Goal: Task Accomplishment & Management: Complete application form

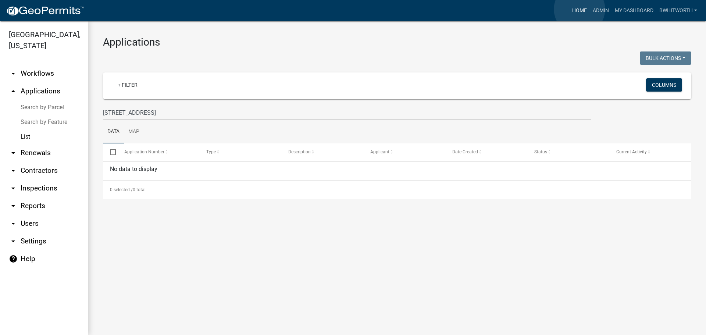
click at [580, 9] on link "Home" at bounding box center [579, 11] width 21 height 14
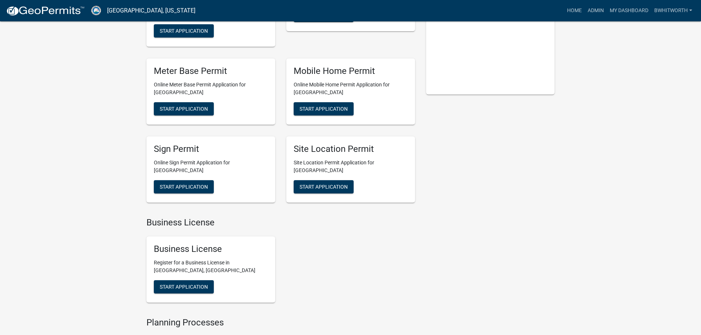
scroll to position [147, 0]
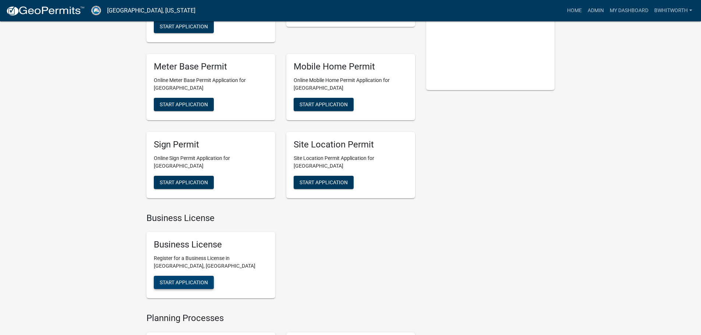
click at [193, 280] on span "Start Application" at bounding box center [184, 283] width 48 height 6
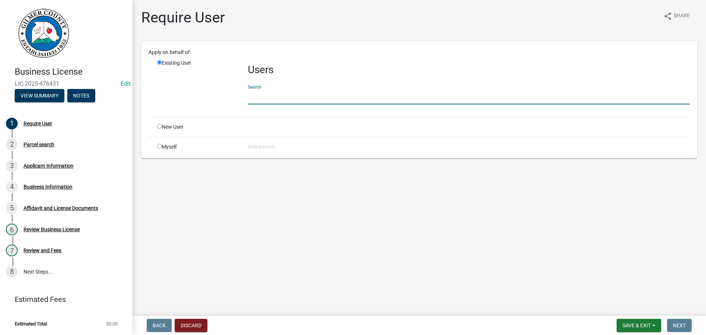
click at [297, 97] on input "text" at bounding box center [469, 96] width 442 height 15
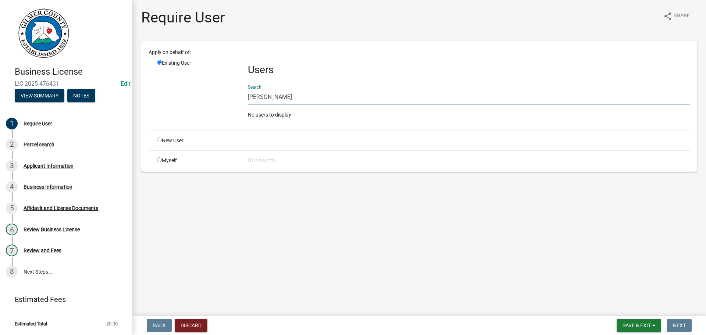
drag, startPoint x: 270, startPoint y: 99, endPoint x: 211, endPoint y: 96, distance: 58.9
click at [211, 96] on div "Existing User Users Search [PERSON_NAME] No users to display" at bounding box center [424, 91] width 544 height 65
type input "[PERSON_NAME]"
click at [159, 140] on input "radio" at bounding box center [159, 140] width 5 height 5
radio input "true"
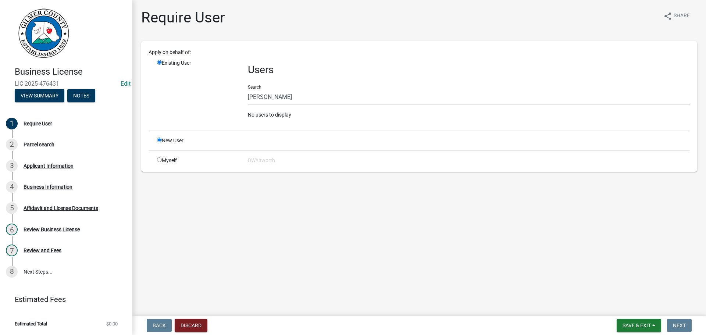
radio input "false"
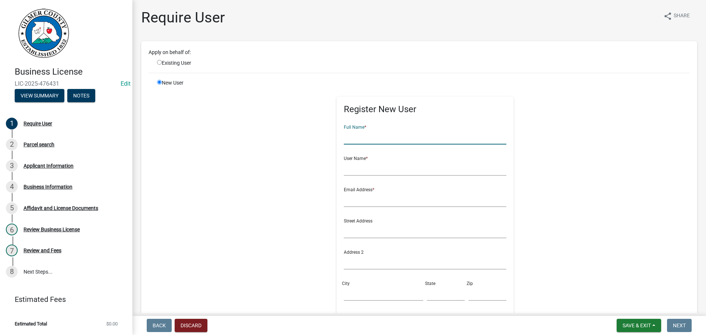
paste input "[PERSON_NAME]"
type input "[PERSON_NAME]"
paste input "[PERSON_NAME]"
click at [368, 168] on input "[PERSON_NAME]" at bounding box center [425, 168] width 163 height 15
type input "KENNETHPARKERJR*"
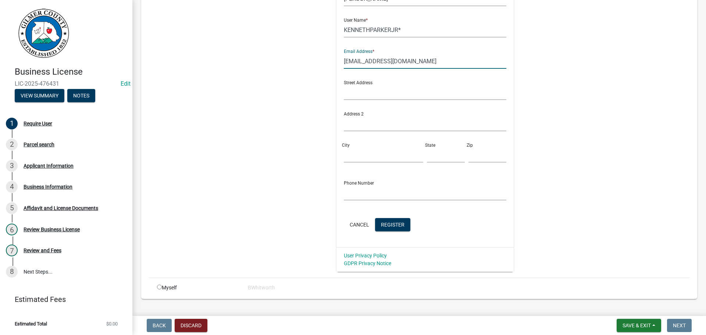
scroll to position [147, 0]
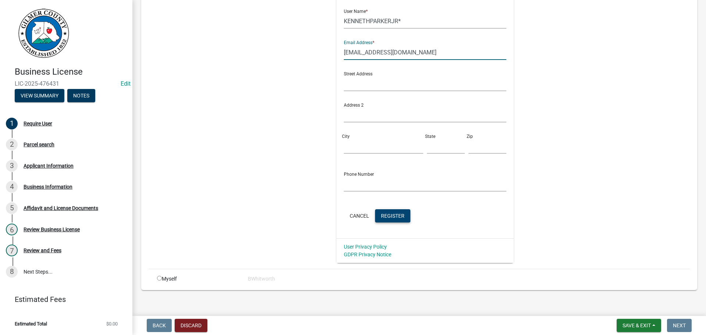
type input "[EMAIL_ADDRESS][DOMAIN_NAME]"
click at [390, 214] on span "Register" at bounding box center [393, 216] width 24 height 6
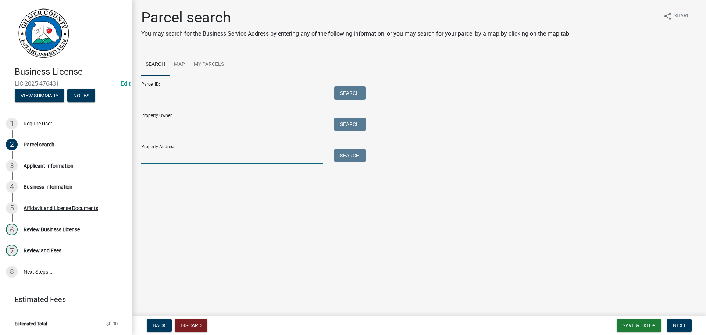
click at [208, 156] on input "Property Address:" at bounding box center [232, 156] width 182 height 15
type input "4"
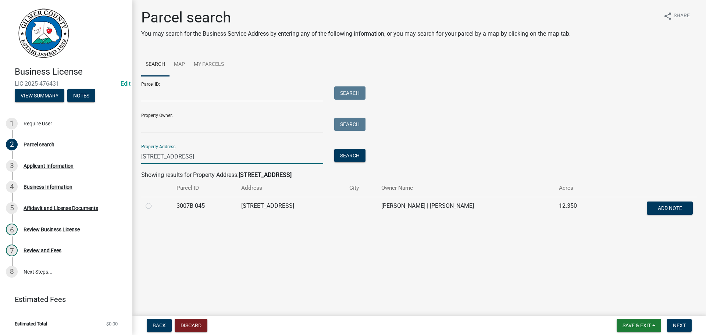
type input "[STREET_ADDRESS]"
click at [154, 202] on label at bounding box center [154, 202] width 0 height 0
click at [154, 206] on 045 "radio" at bounding box center [156, 204] width 5 height 5
radio 045 "true"
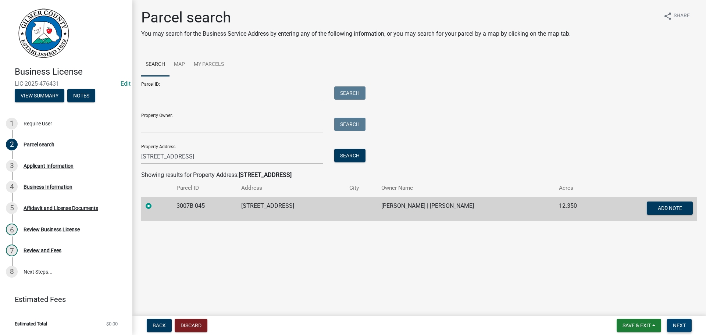
click at [674, 323] on span "Next" at bounding box center [679, 326] width 13 height 6
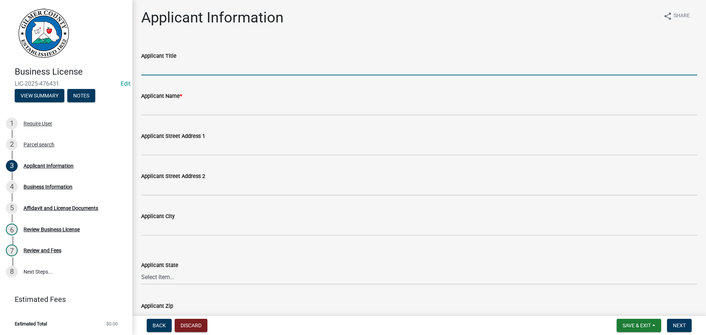
click at [208, 64] on input "Applicant Title" at bounding box center [419, 67] width 556 height 15
type input "OWNER"
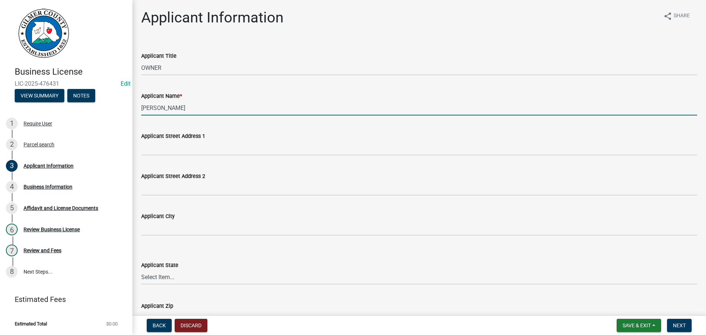
type input "[PERSON_NAME]"
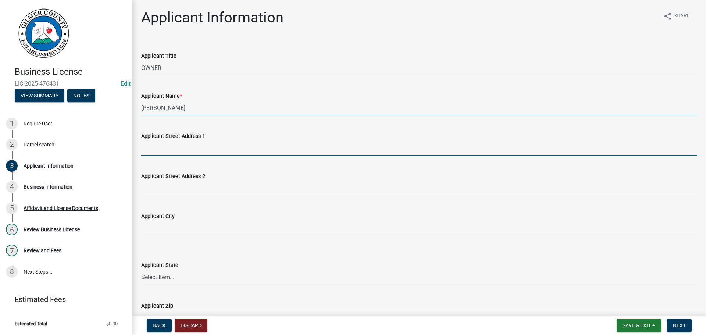
click at [207, 148] on input "Applicant Street Address 1" at bounding box center [419, 147] width 556 height 15
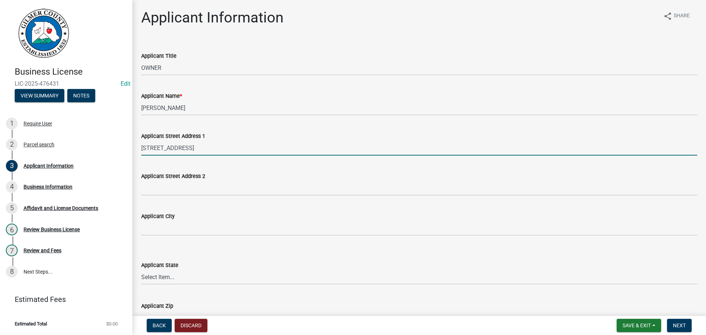
type input "[STREET_ADDRESS]"
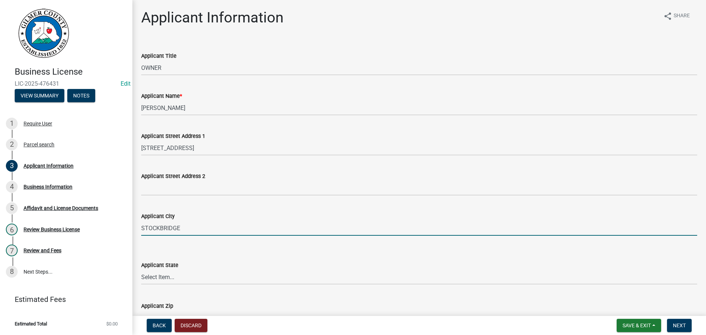
type input "STOCKBRIDGE"
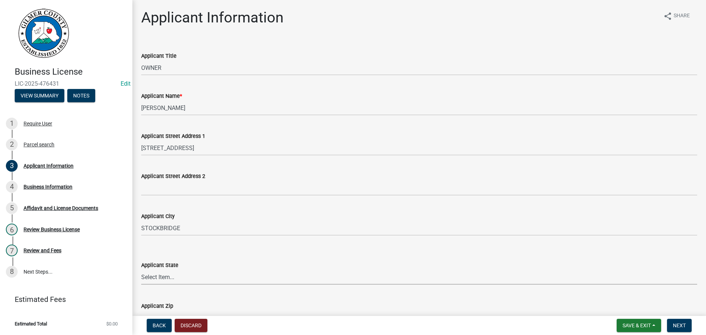
select select "GA"
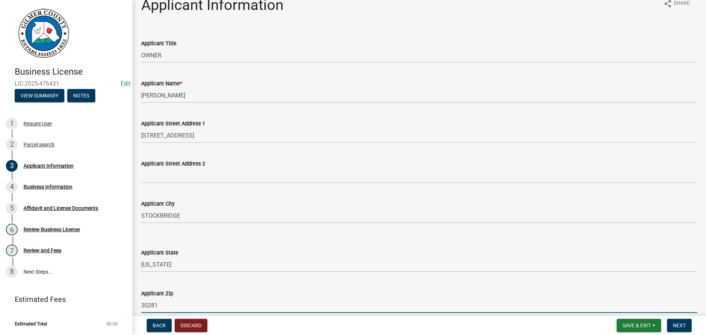
type input "30281"
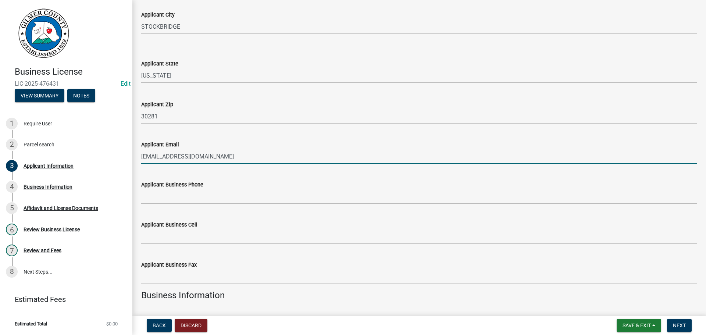
type input "[EMAIL_ADDRESS][DOMAIN_NAME]"
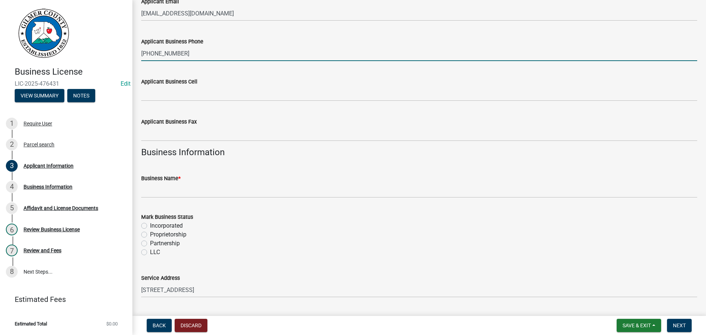
scroll to position [422, 0]
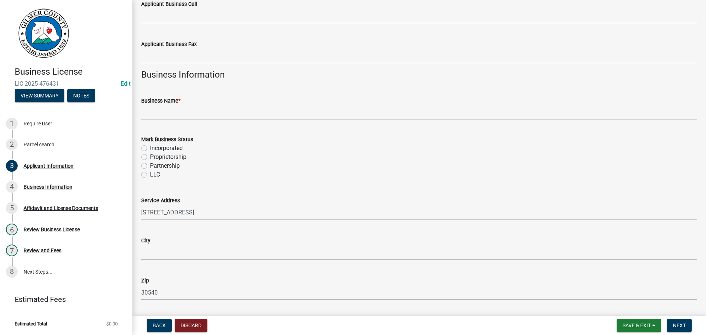
type input "[PHONE_NUMBER]"
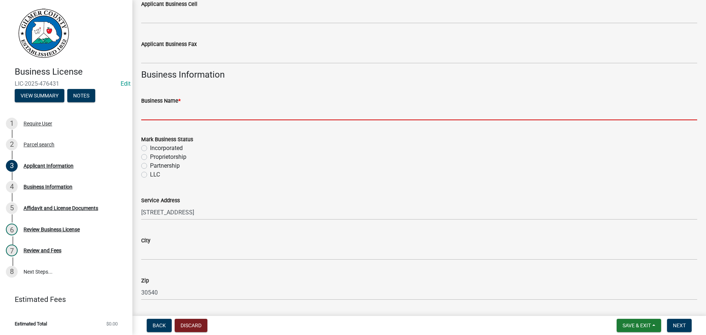
click at [185, 108] on input "Business Name *" at bounding box center [419, 112] width 556 height 15
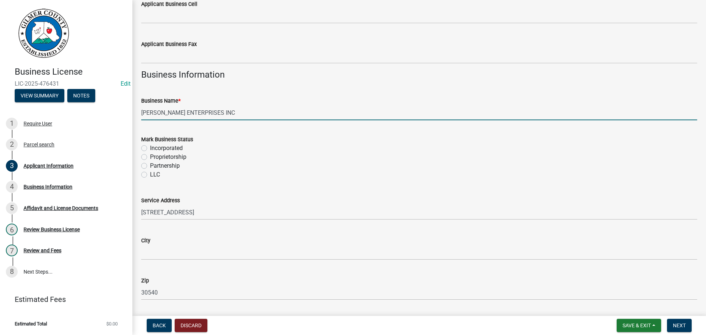
type input "[PERSON_NAME] ENTERPRISES INC"
click at [150, 147] on label "Incorporated" at bounding box center [166, 148] width 33 height 9
click at [150, 147] on input "Incorporated" at bounding box center [152, 146] width 5 height 5
radio input "true"
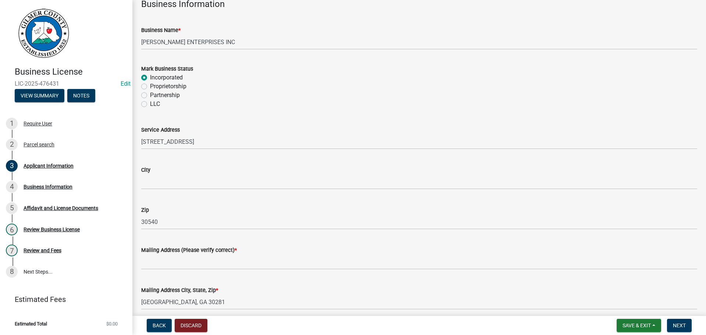
scroll to position [496, 0]
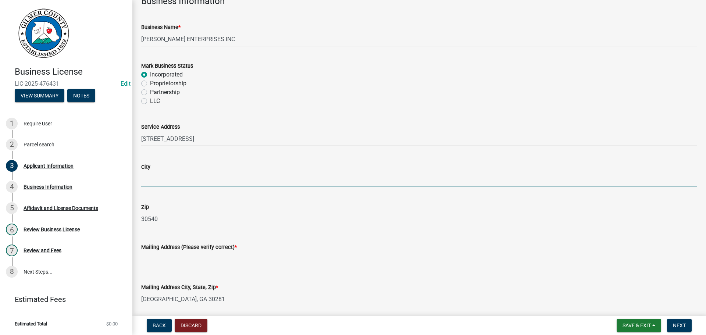
drag, startPoint x: 168, startPoint y: 179, endPoint x: 172, endPoint y: 178, distance: 4.4
click at [170, 178] on input "City" at bounding box center [419, 178] width 556 height 15
type input "ELLIJAY"
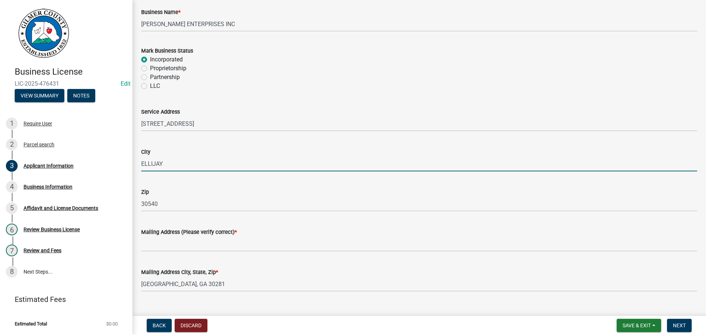
scroll to position [525, 0]
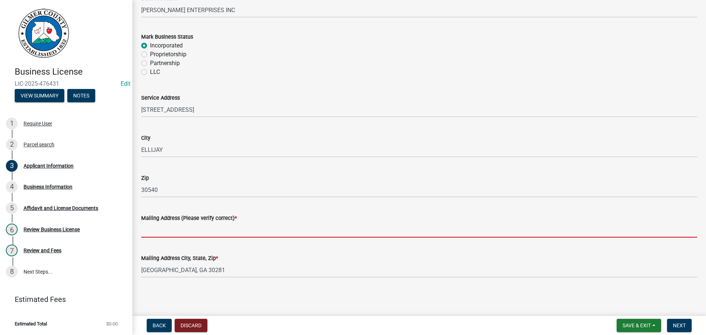
click at [161, 229] on input "Mailing Address (Please verify correct) *" at bounding box center [419, 230] width 556 height 15
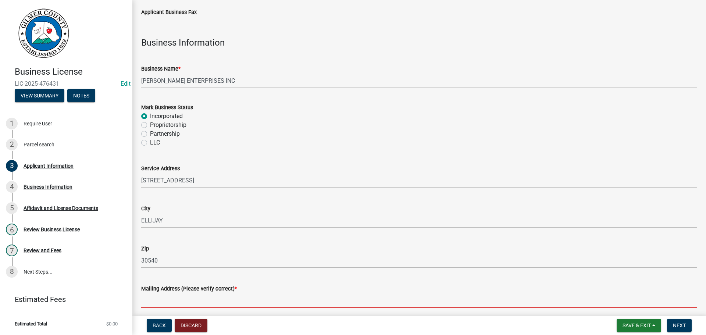
scroll to position [451, 0]
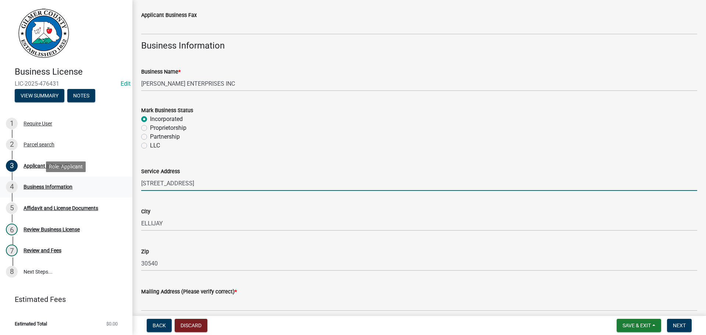
drag, startPoint x: 216, startPoint y: 180, endPoint x: 132, endPoint y: 185, distance: 84.0
click at [132, 185] on div "Business License LIC-2025-476431 Edit View Summary Notes 1 Require User 2 Parce…" at bounding box center [353, 167] width 706 height 335
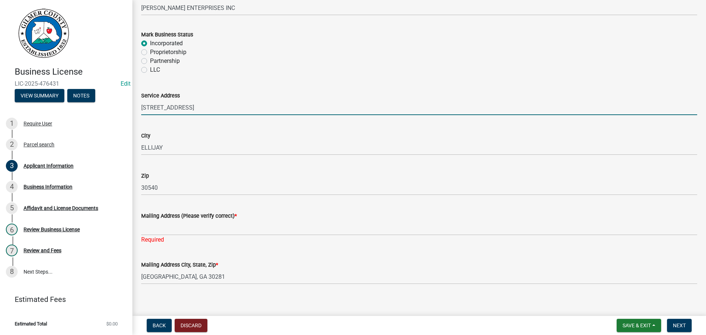
scroll to position [534, 0]
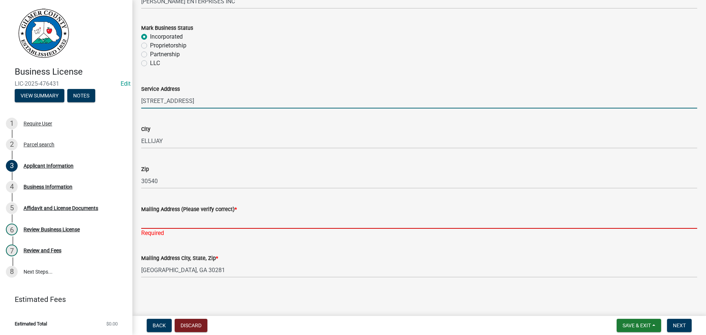
click at [155, 219] on input "Mailing Address (Please verify correct) *" at bounding box center [419, 221] width 556 height 15
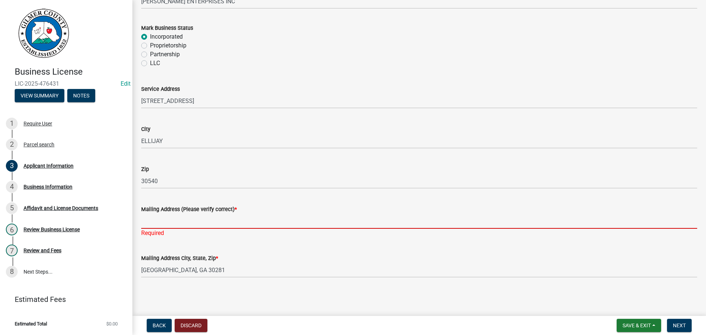
paste input "[STREET_ADDRESS]"
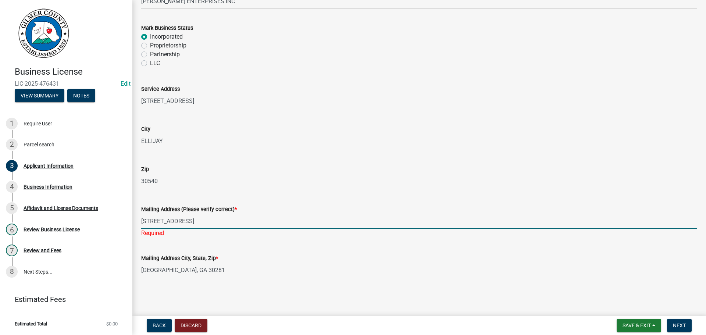
type input "[STREET_ADDRESS]"
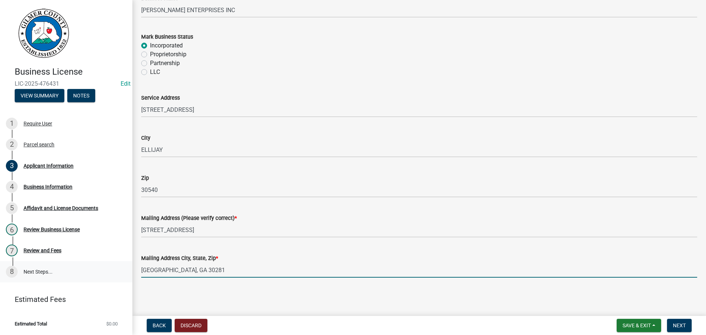
scroll to position [525, 0]
drag, startPoint x: 211, startPoint y: 271, endPoint x: 116, endPoint y: 269, distance: 95.3
click at [116, 269] on div "Business License LIC-2025-476431 Edit View Summary Notes 1 Require User 2 Parce…" at bounding box center [353, 167] width 706 height 335
type input "ELLIJAY, GA 30540"
drag, startPoint x: 686, startPoint y: 323, endPoint x: 680, endPoint y: 324, distance: 5.9
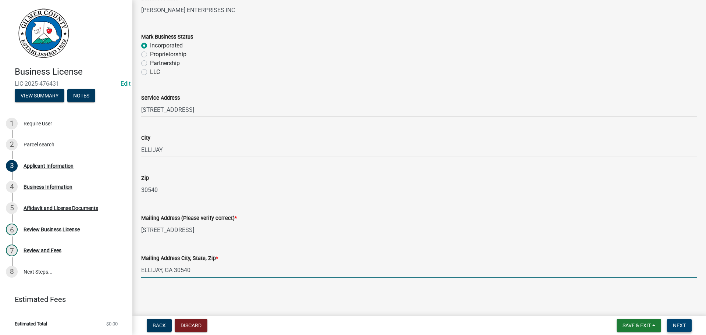
click at [686, 323] on button "Next" at bounding box center [679, 325] width 25 height 13
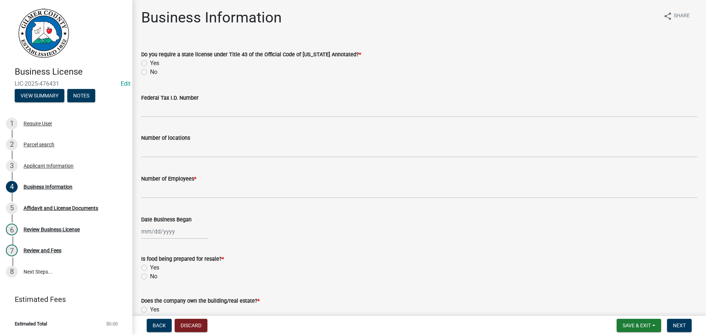
click at [150, 72] on label "No" at bounding box center [153, 72] width 7 height 9
click at [150, 72] on input "No" at bounding box center [152, 70] width 5 height 5
radio input "true"
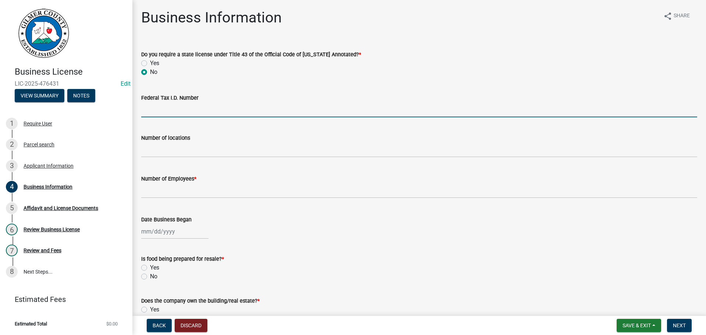
click at [162, 112] on input "Federal Tax I.D. Number" at bounding box center [419, 109] width 556 height 15
type input "[US_EMPLOYER_IDENTIFICATION_NUMBER]"
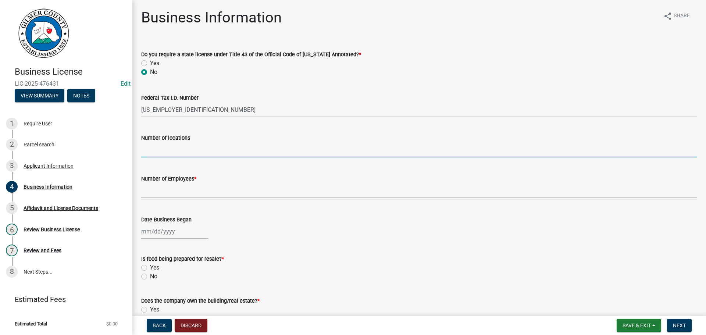
click at [153, 147] on input "text" at bounding box center [419, 149] width 556 height 15
type input "1"
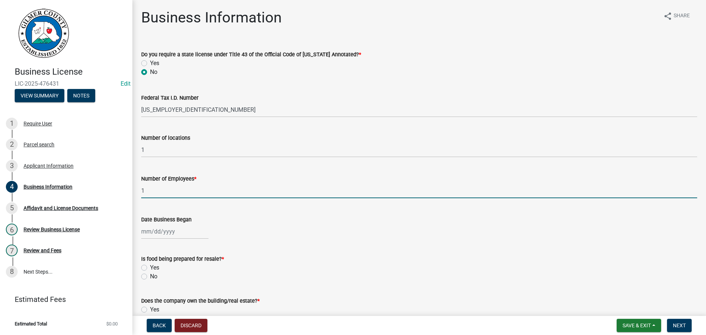
type input "1"
drag, startPoint x: 368, startPoint y: 219, endPoint x: 376, endPoint y: 208, distance: 13.7
click at [374, 212] on div "Date Business Began" at bounding box center [419, 222] width 556 height 34
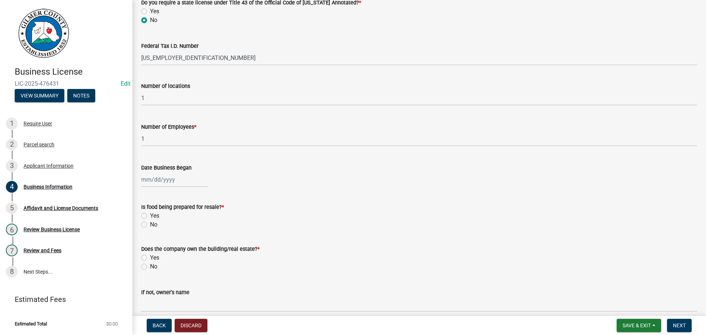
scroll to position [110, 0]
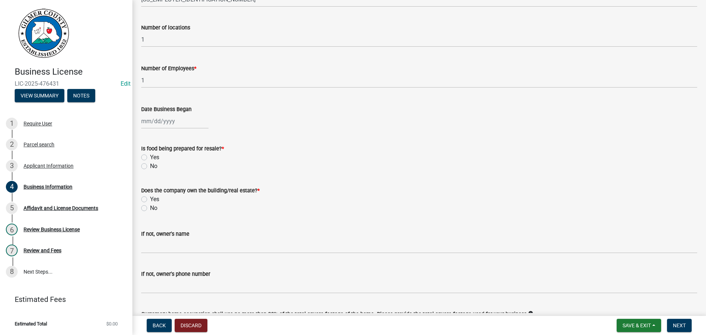
click at [150, 166] on label "No" at bounding box center [153, 166] width 7 height 9
click at [150, 166] on input "No" at bounding box center [152, 164] width 5 height 5
radio input "true"
click at [150, 199] on label "Yes" at bounding box center [154, 199] width 9 height 9
click at [150, 199] on input "Yes" at bounding box center [152, 197] width 5 height 5
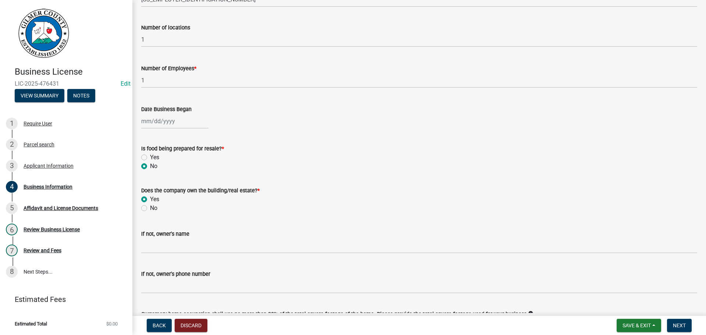
radio input "true"
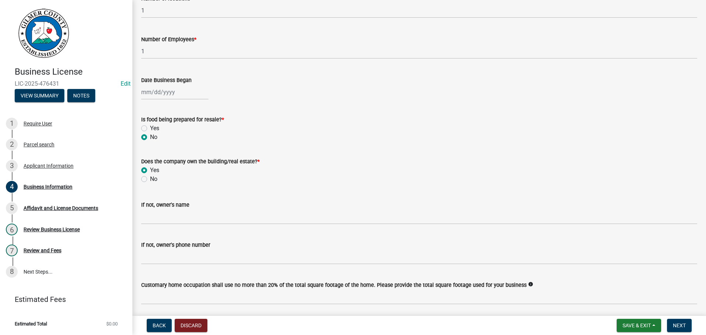
scroll to position [165, 0]
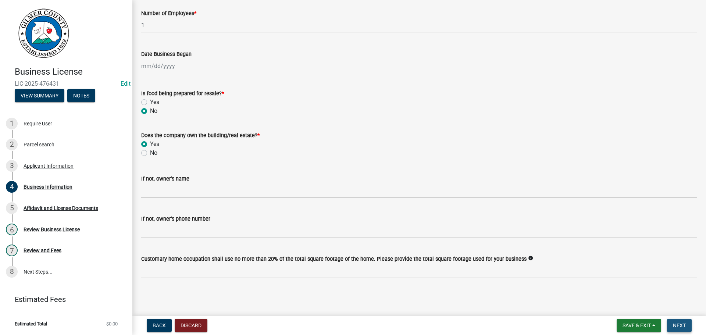
click at [684, 326] on span "Next" at bounding box center [679, 326] width 13 height 6
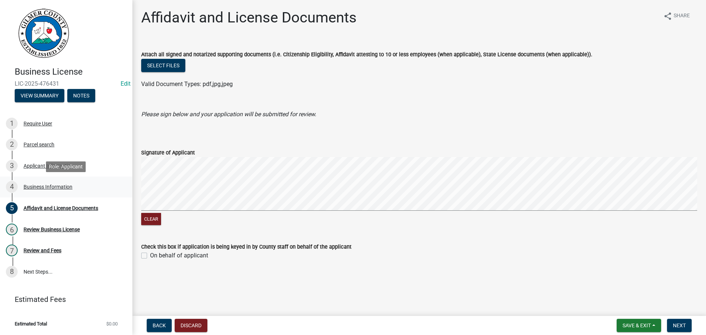
click at [53, 184] on div "Business Information" at bounding box center [48, 186] width 49 height 5
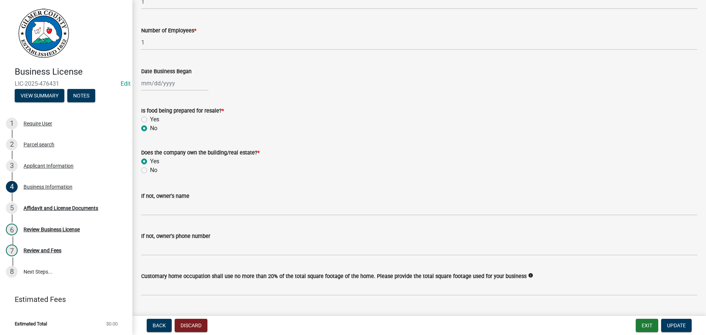
scroll to position [165, 0]
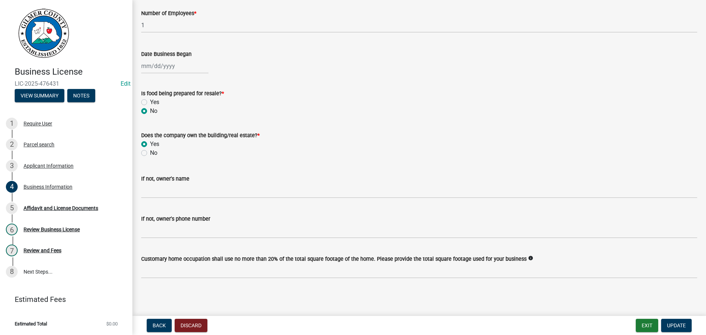
click at [150, 152] on label "No" at bounding box center [153, 153] width 7 height 9
click at [150, 152] on input "No" at bounding box center [152, 151] width 5 height 5
radio input "true"
drag, startPoint x: 145, startPoint y: 145, endPoint x: 157, endPoint y: 128, distance: 20.0
click at [150, 141] on label "Yes" at bounding box center [154, 144] width 9 height 9
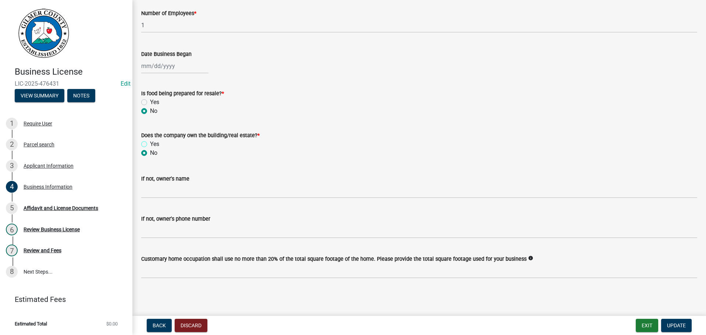
click at [150, 141] on input "Yes" at bounding box center [152, 142] width 5 height 5
radio input "true"
click at [673, 325] on span "Update" at bounding box center [676, 326] width 19 height 6
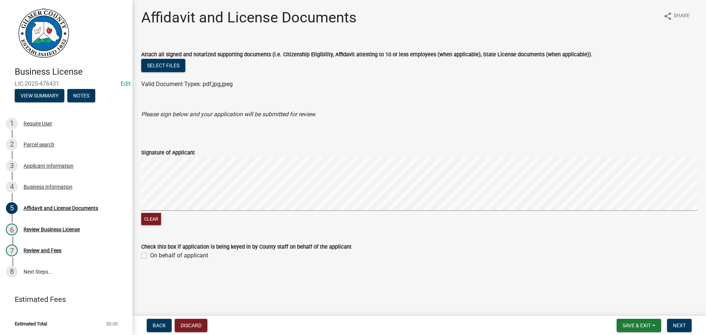
click at [150, 256] on label "On behalf of applicant" at bounding box center [179, 255] width 58 height 9
click at [150, 256] on input "On behalf of applicant" at bounding box center [152, 253] width 5 height 5
checkbox input "true"
click at [680, 323] on span "Next" at bounding box center [679, 326] width 13 height 6
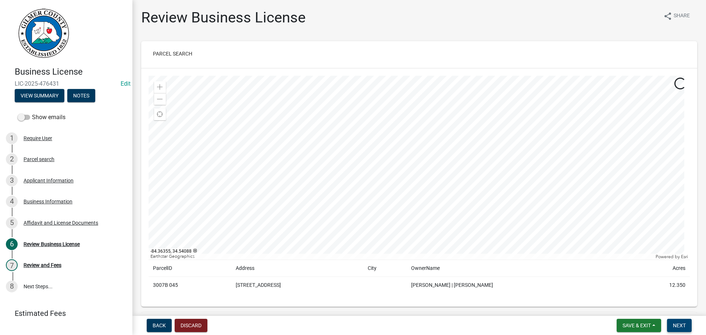
click at [680, 324] on span "Next" at bounding box center [679, 326] width 13 height 6
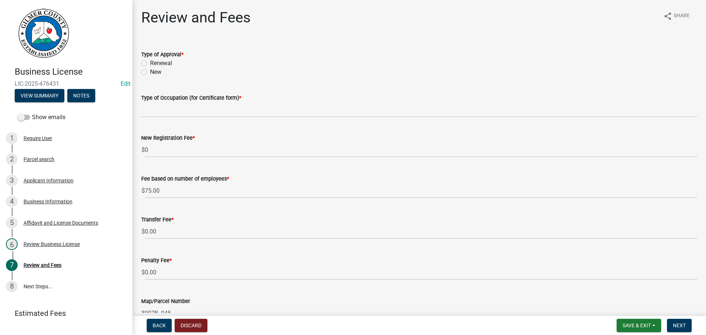
click at [150, 71] on label "New" at bounding box center [155, 72] width 11 height 9
click at [150, 71] on input "New" at bounding box center [152, 70] width 5 height 5
radio input "true"
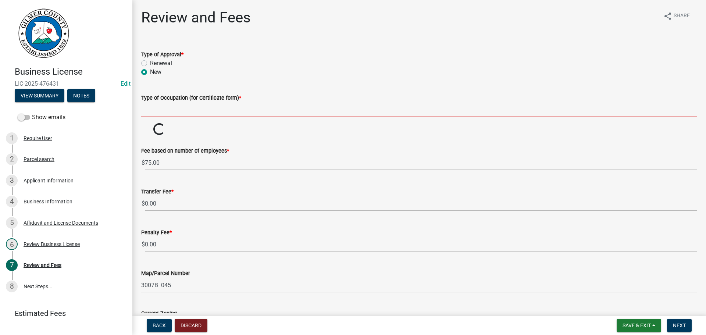
click at [164, 105] on input "Type of Occupation (for Certificate form) *" at bounding box center [419, 109] width 556 height 15
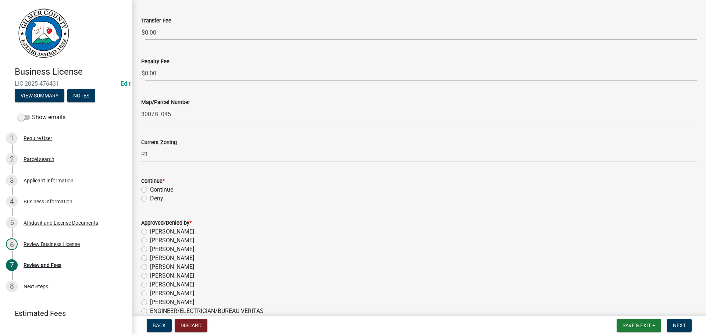
scroll to position [237, 0]
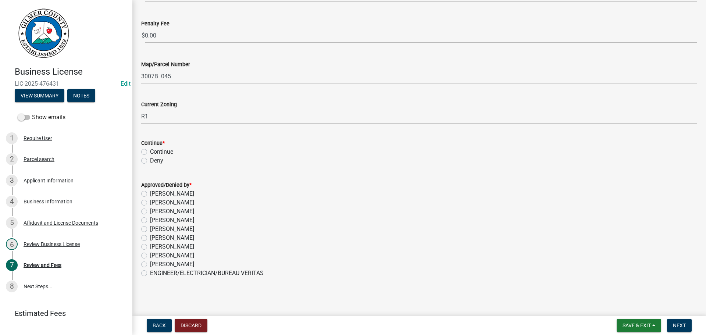
type input "EXCAVETI9ON, GRADING AND SEPTIC INSTALLATION"
click at [150, 151] on label "Continue" at bounding box center [161, 151] width 23 height 9
click at [150, 151] on input "Continue" at bounding box center [152, 149] width 5 height 5
radio input "true"
click at [150, 211] on label "[PERSON_NAME]" at bounding box center [172, 211] width 44 height 9
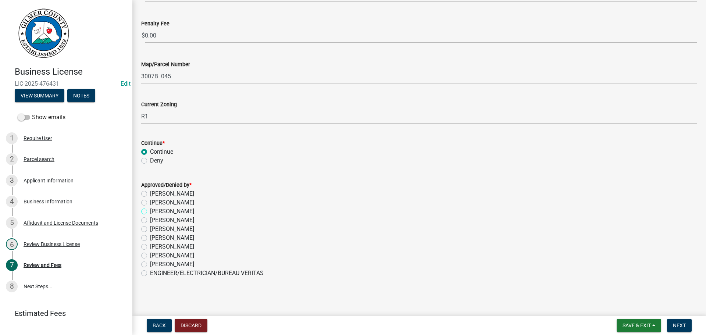
click at [150, 211] on input "[PERSON_NAME]" at bounding box center [152, 209] width 5 height 5
radio input "true"
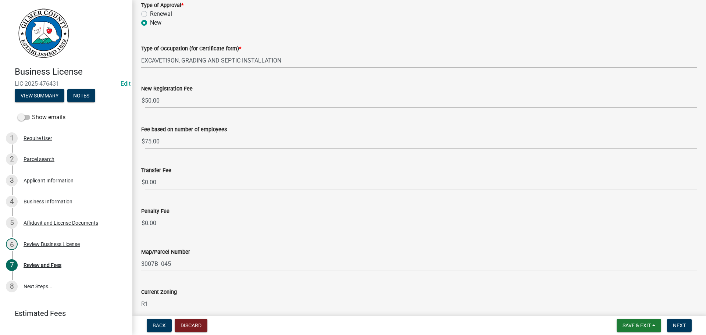
scroll to position [16, 0]
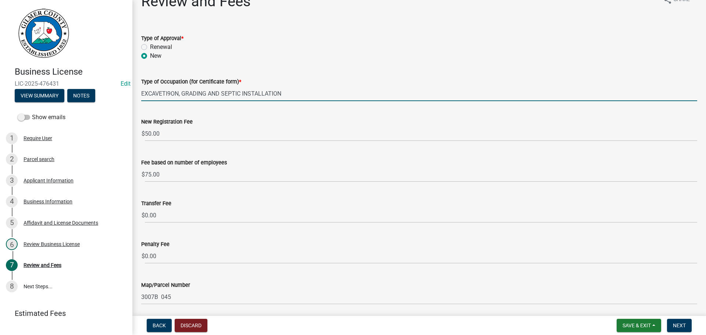
click at [172, 93] on input "EXCAVETI9ON, GRADING AND SEPTIC INSTALLATION" at bounding box center [419, 93] width 556 height 15
click at [162, 92] on input "EXCAVETION, GRADING AND SEPTIC INSTALLATION" at bounding box center [419, 93] width 556 height 15
type input "EXCAVATION, GRADING AND SEPTIC INSTALLATION"
click at [683, 327] on span "Next" at bounding box center [679, 326] width 13 height 6
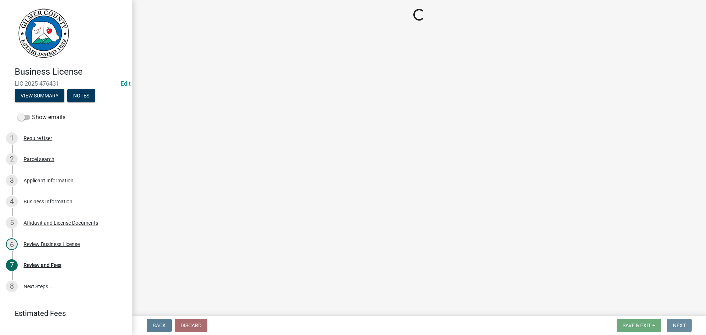
scroll to position [0, 0]
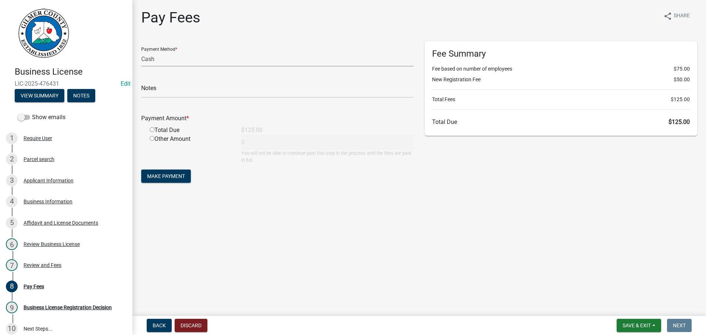
click at [199, 63] on select "Credit Card POS Check Cash" at bounding box center [277, 58] width 273 height 15
select select "1: 0"
click at [141, 51] on select "Credit Card POS Check Cash" at bounding box center [277, 58] width 273 height 15
click at [188, 92] on input "text" at bounding box center [277, 90] width 273 height 15
type input "005015"
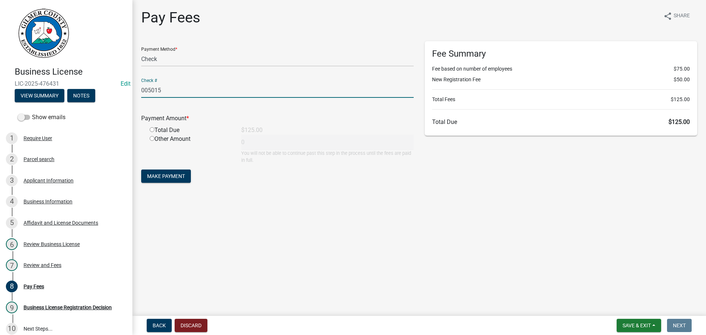
click at [153, 130] on input "radio" at bounding box center [152, 129] width 5 height 5
radio input "true"
type input "125"
click at [151, 174] on span "Make Payment" at bounding box center [166, 176] width 38 height 6
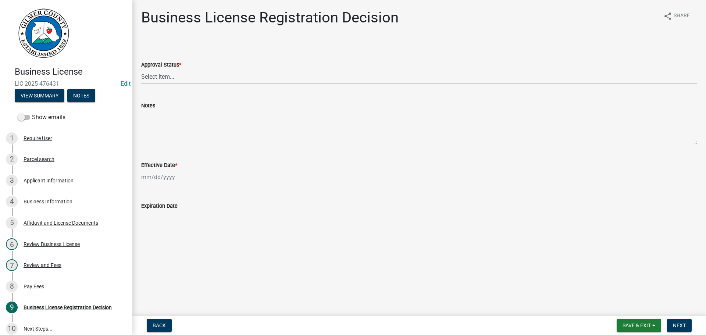
drag, startPoint x: 201, startPoint y: 78, endPoint x: 201, endPoint y: 83, distance: 4.8
click at [201, 78] on select "Select Item... Approved Denied" at bounding box center [419, 76] width 556 height 15
click at [141, 69] on select "Select Item... Approved Denied" at bounding box center [419, 76] width 556 height 15
select select "cd44cabc-cb9c-446c-a27a-f009e7fbc738"
select select "9"
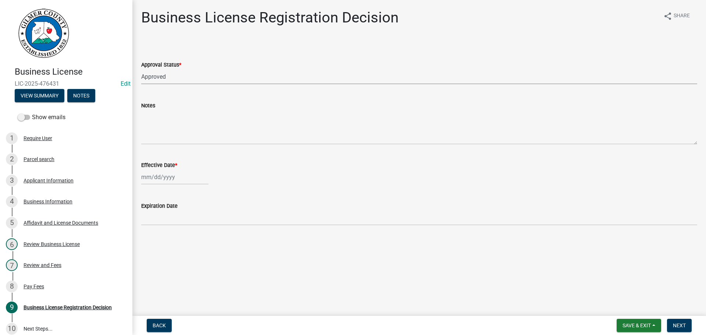
select select "2025"
click at [165, 178] on div "[PERSON_NAME] Feb Mar Apr [PERSON_NAME][DATE] Oct Nov [DATE] 1526 1527 1528 152…" at bounding box center [174, 177] width 67 height 15
click at [170, 225] on div "10" at bounding box center [172, 228] width 12 height 12
type input "[DATE]"
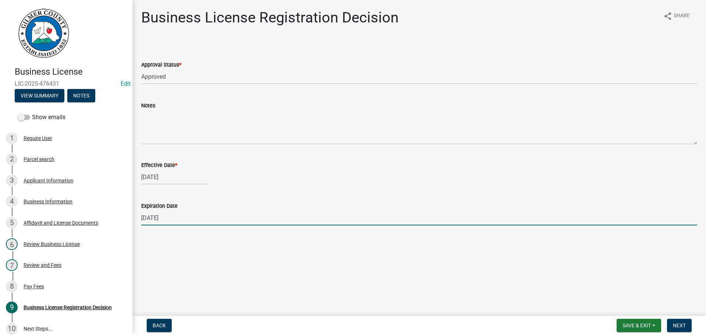
click at [179, 220] on input "[DATE]" at bounding box center [419, 217] width 556 height 15
type input "[DATE]"
click at [680, 322] on button "Next" at bounding box center [679, 325] width 25 height 13
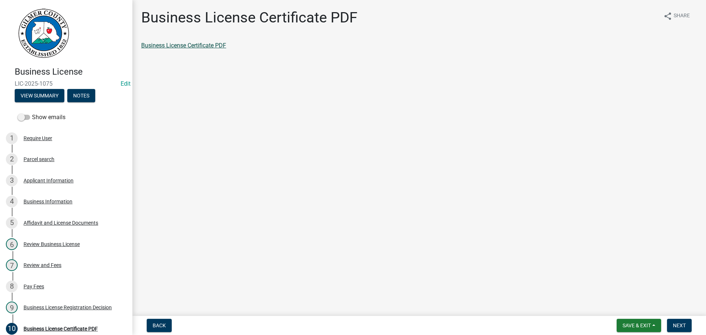
click at [197, 46] on link "Business License Certificate PDF" at bounding box center [183, 45] width 85 height 7
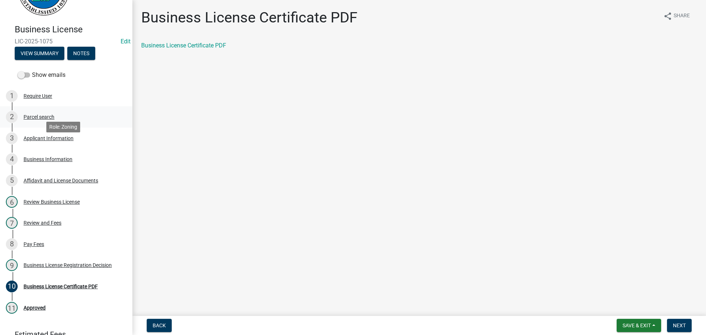
scroll to position [115, 0]
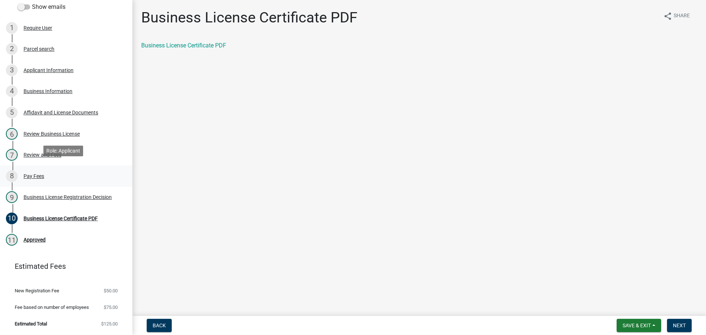
click at [37, 174] on div "Pay Fees" at bounding box center [34, 176] width 21 height 5
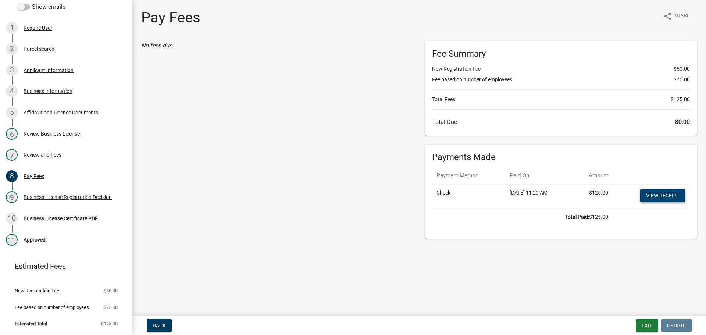
click at [671, 195] on link "View receipt" at bounding box center [662, 195] width 45 height 13
